Goal: Obtain resource: Download file/media

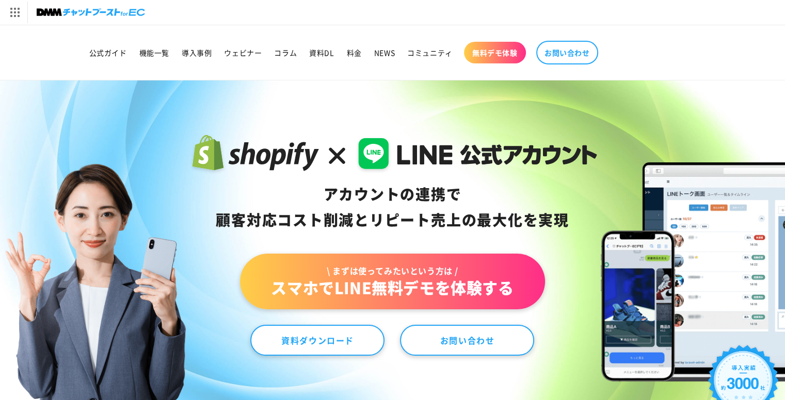
click at [379, 13] on div "[DOMAIN_NAME] トップへ DMM TV 電子書籍 オンラインゲーム 宅配レンタル オンラインクレーンゲーム 光回線・モバイル 旅行・ホテル予約 F…" at bounding box center [392, 12] width 785 height 25
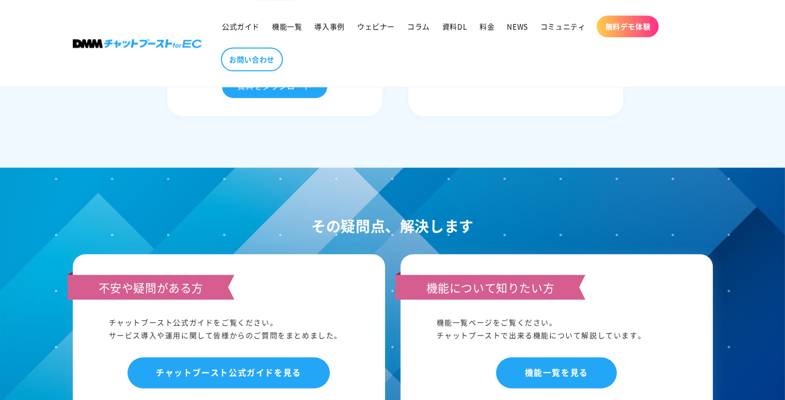
scroll to position [5161, 0]
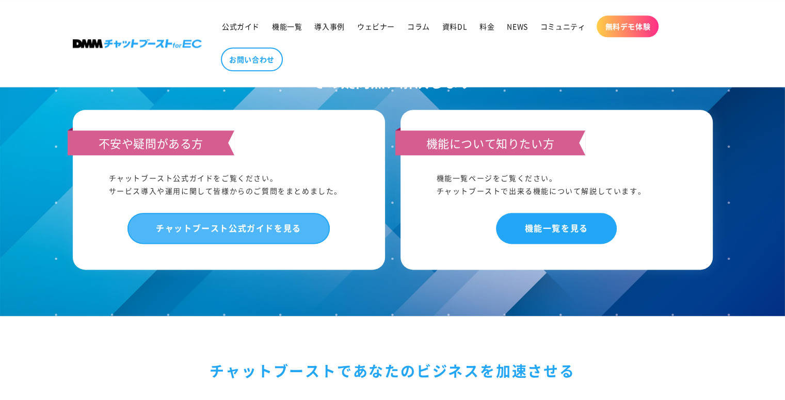
click at [251, 240] on link "チャットブースト公式ガイドを見る" at bounding box center [228, 228] width 202 height 30
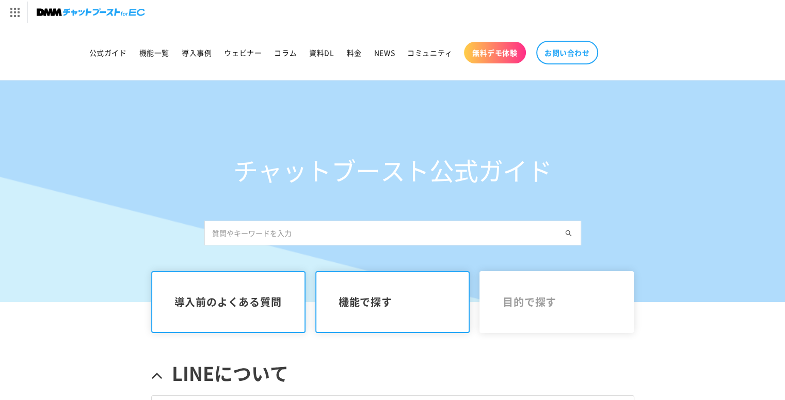
click at [403, 302] on span "機能で探す" at bounding box center [393, 302] width 108 height 12
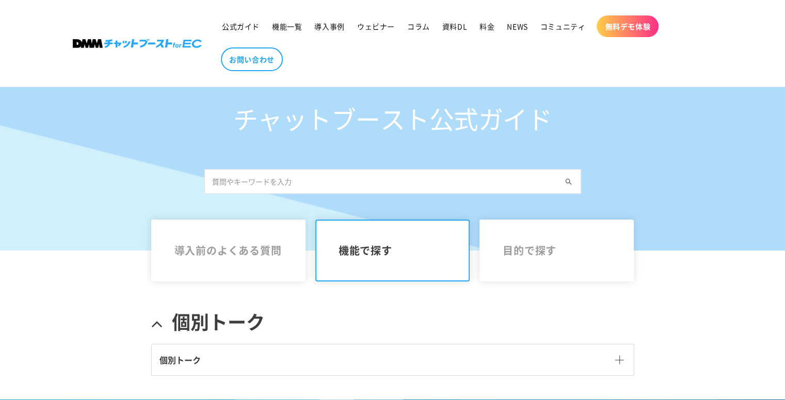
scroll to position [206, 0]
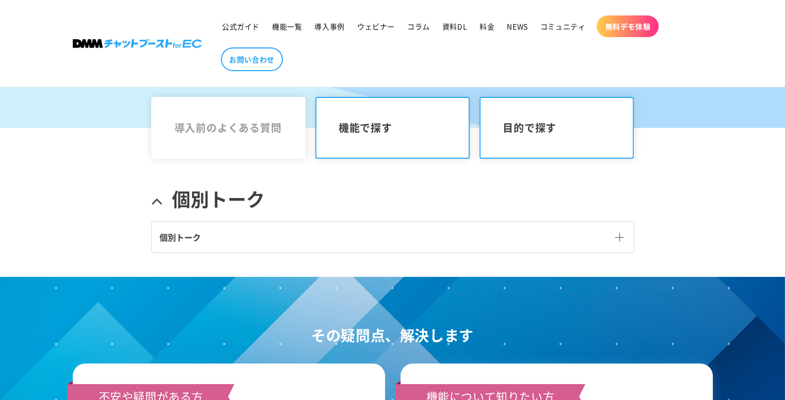
click at [511, 141] on link "目的で探す" at bounding box center [556, 128] width 155 height 62
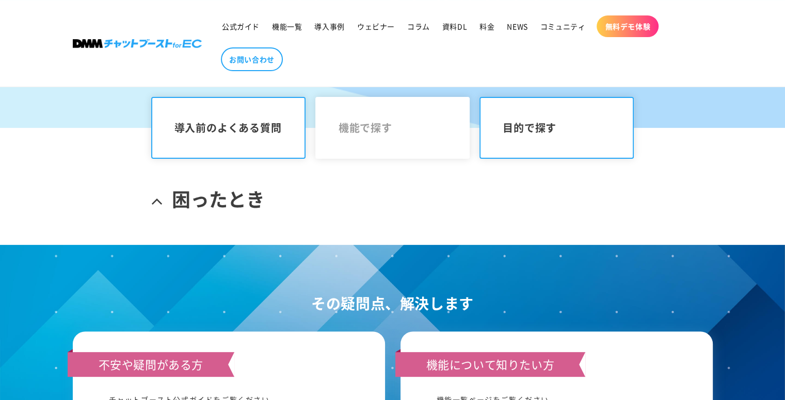
click at [270, 137] on link "導入前のよくある質問" at bounding box center [228, 128] width 155 height 62
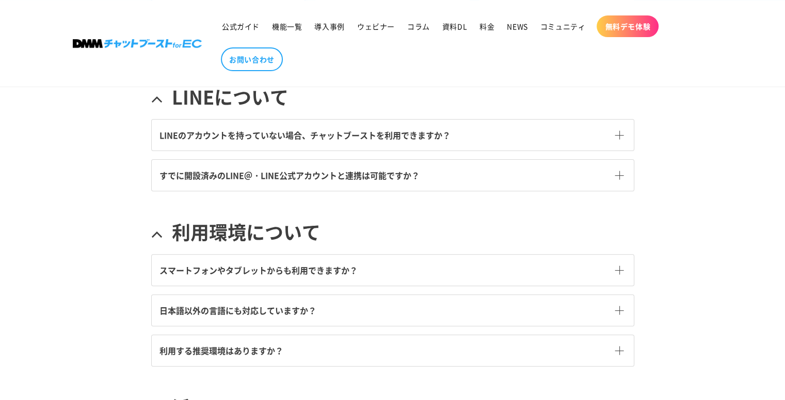
scroll to position [310, 0]
click at [442, 179] on link "すでに開設済みのLINE＠・LINE公式アカウントと連携は可能ですか？" at bounding box center [393, 174] width 482 height 31
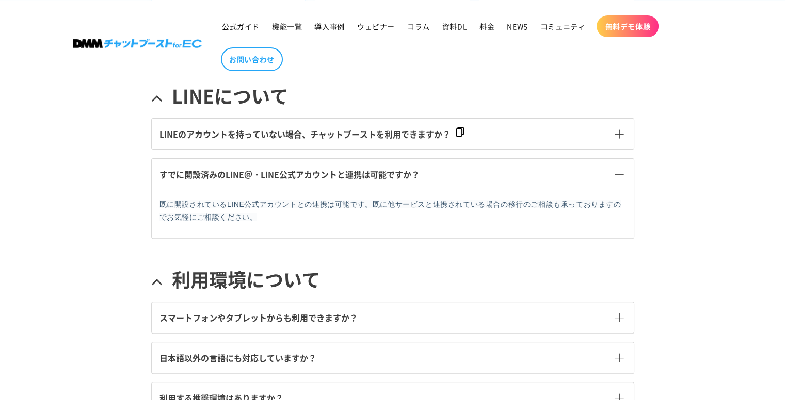
click at [391, 139] on span "LINEのアカウントを持っていない場合、チャットブーストを利用できますか？" at bounding box center [304, 134] width 291 height 12
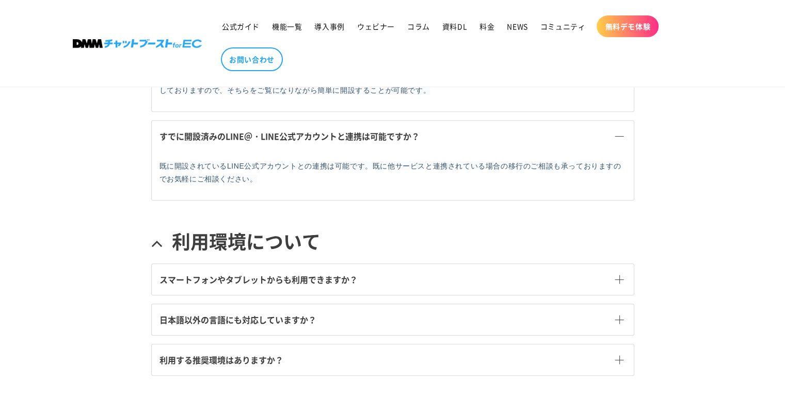
scroll to position [464, 0]
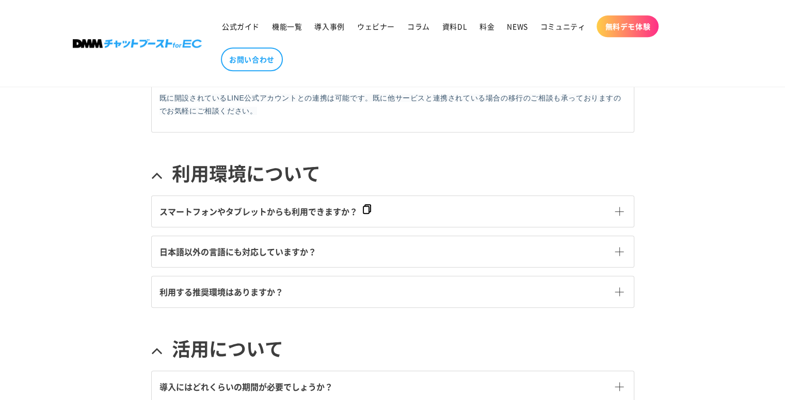
click at [307, 213] on span "スマートフォンやタブレットからも利用できますか？" at bounding box center [258, 211] width 198 height 12
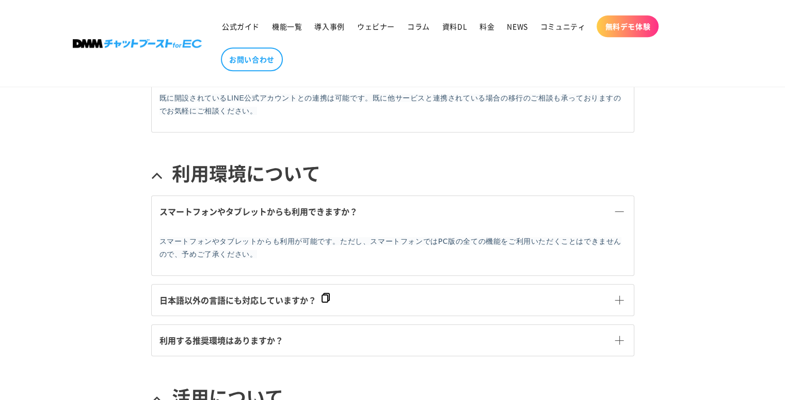
click at [293, 294] on span "日本語以外の言語にも対応していますか？" at bounding box center [237, 300] width 157 height 12
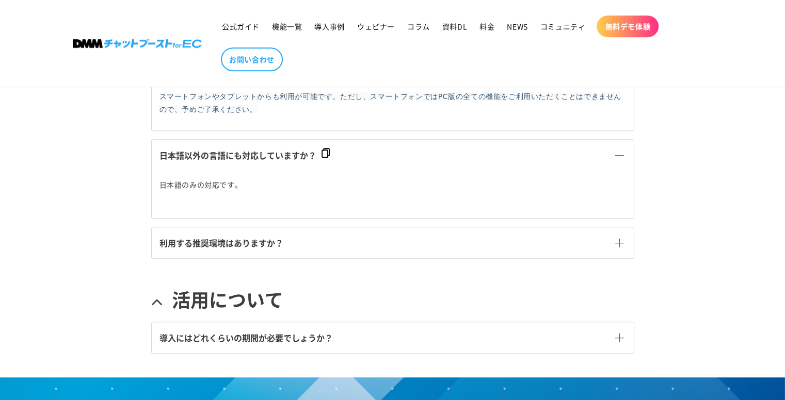
scroll to position [619, 0]
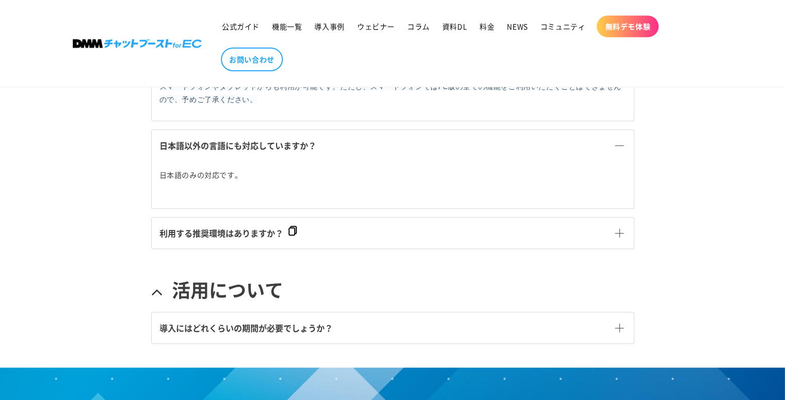
click at [254, 227] on span "利用する推奨環境はありますか？" at bounding box center [221, 233] width 124 height 12
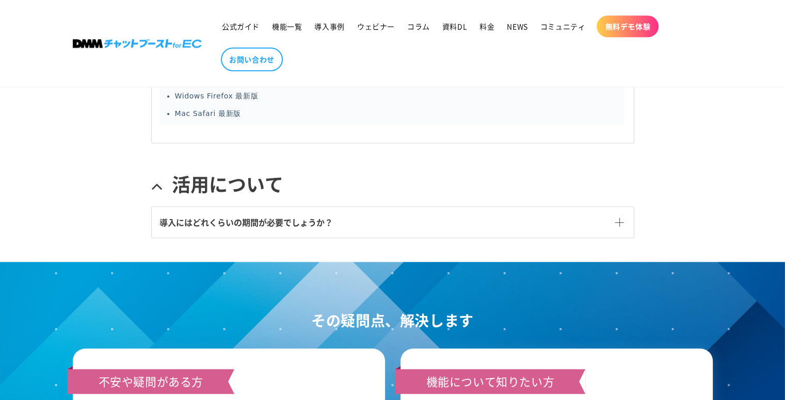
scroll to position [929, 0]
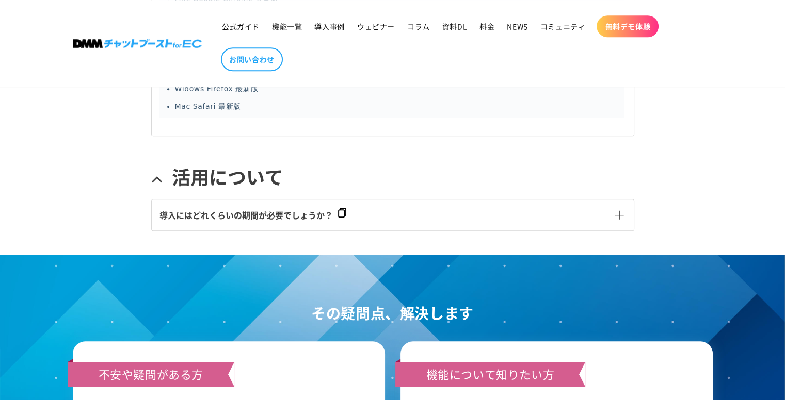
click at [314, 209] on span "導入にはどれくらいの期間が必要でしょうか？" at bounding box center [245, 215] width 173 height 12
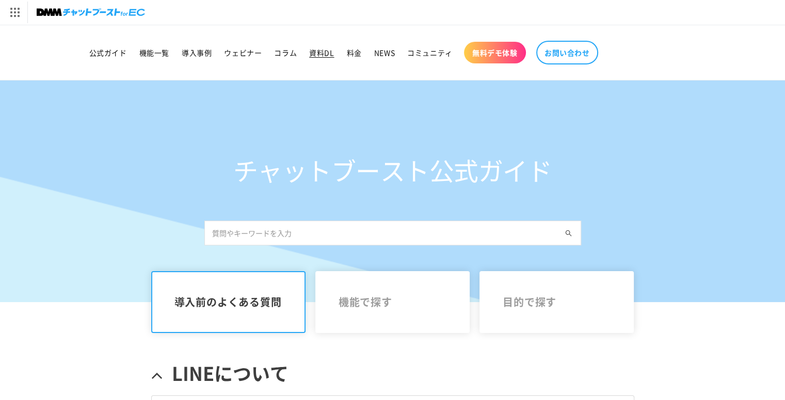
click at [325, 52] on span "資料DL" at bounding box center [321, 52] width 25 height 9
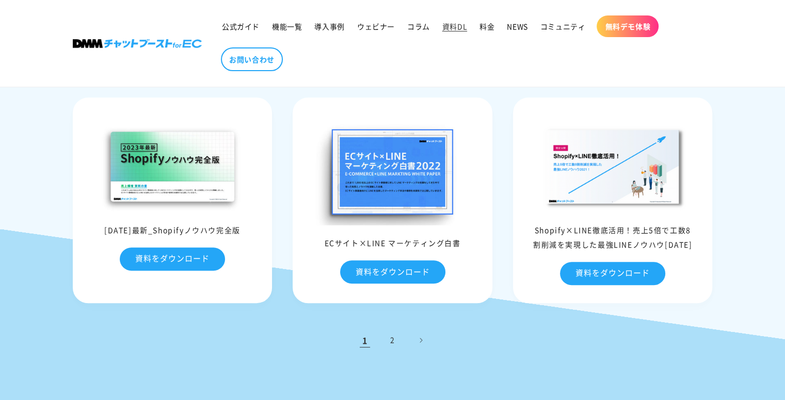
scroll to position [413, 0]
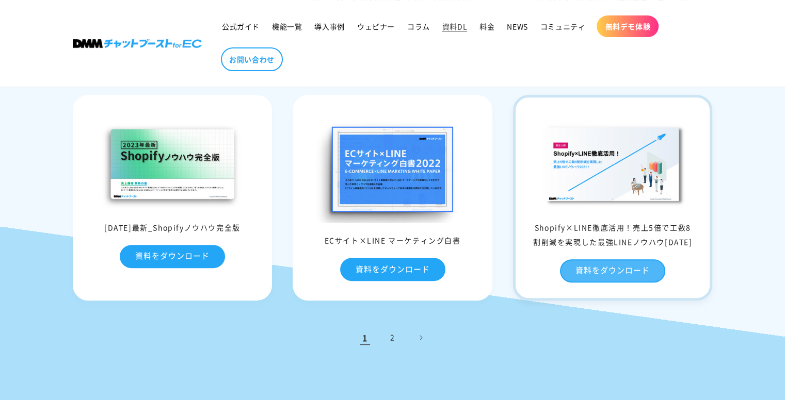
click at [625, 266] on link "資料をダウンロード" at bounding box center [612, 271] width 105 height 23
